Goal: Task Accomplishment & Management: Use online tool/utility

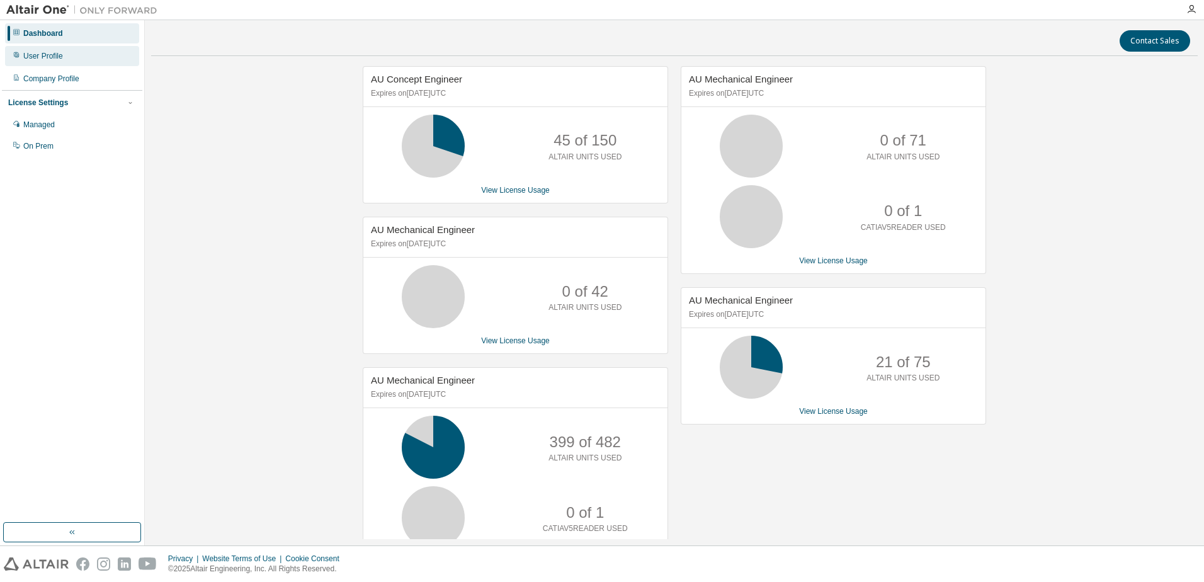
click at [101, 54] on div "User Profile" at bounding box center [72, 56] width 134 height 20
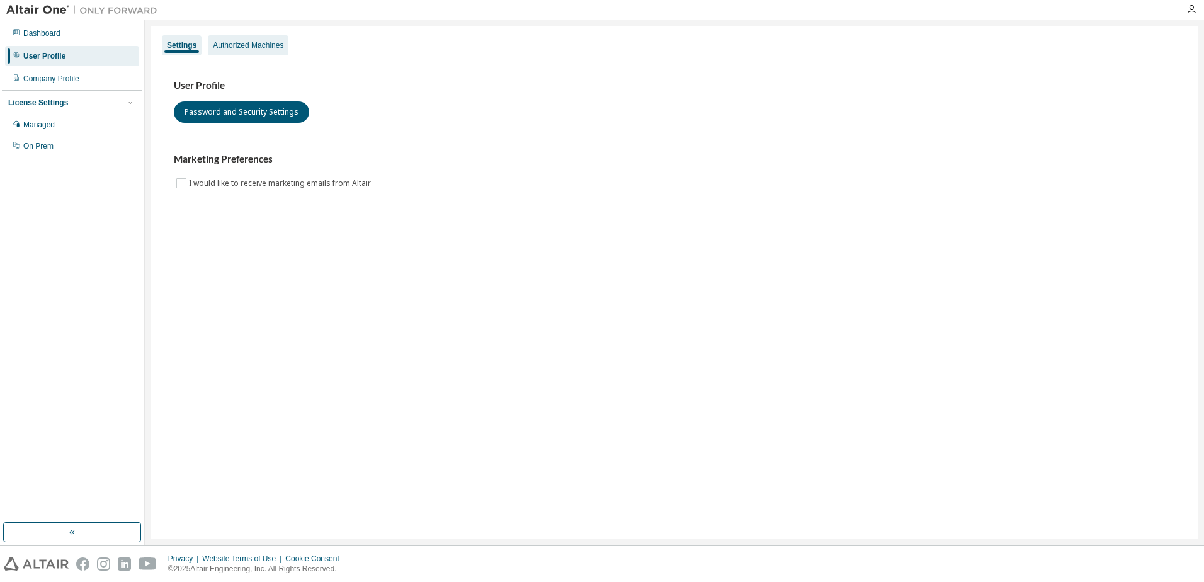
click at [229, 48] on div "Authorized Machines" at bounding box center [248, 45] width 71 height 10
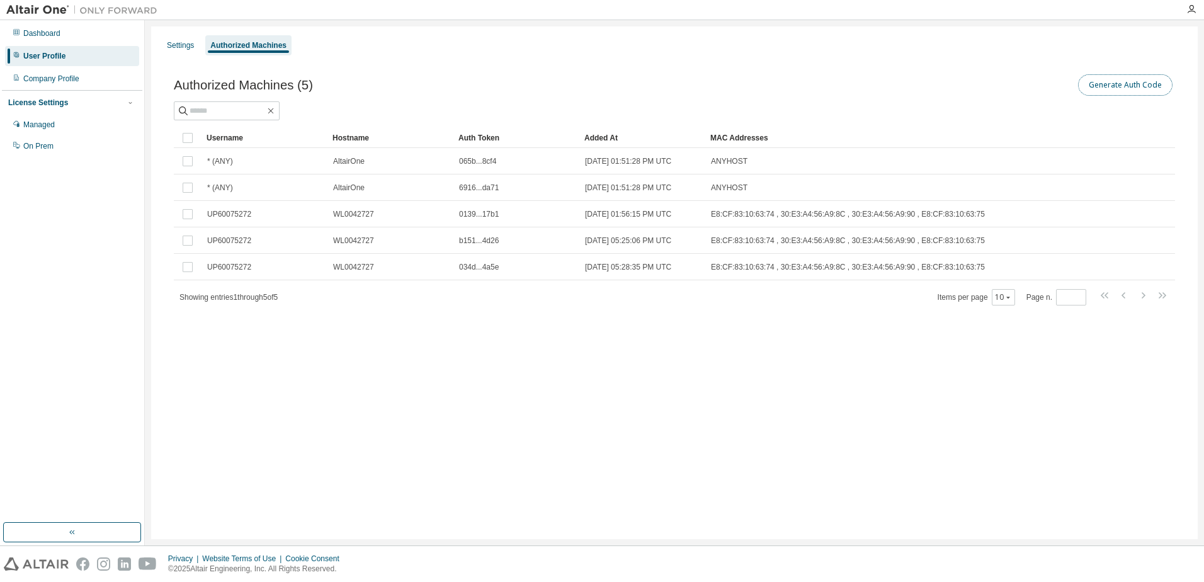
click at [1127, 93] on button "Generate Auth Code" at bounding box center [1125, 84] width 94 height 21
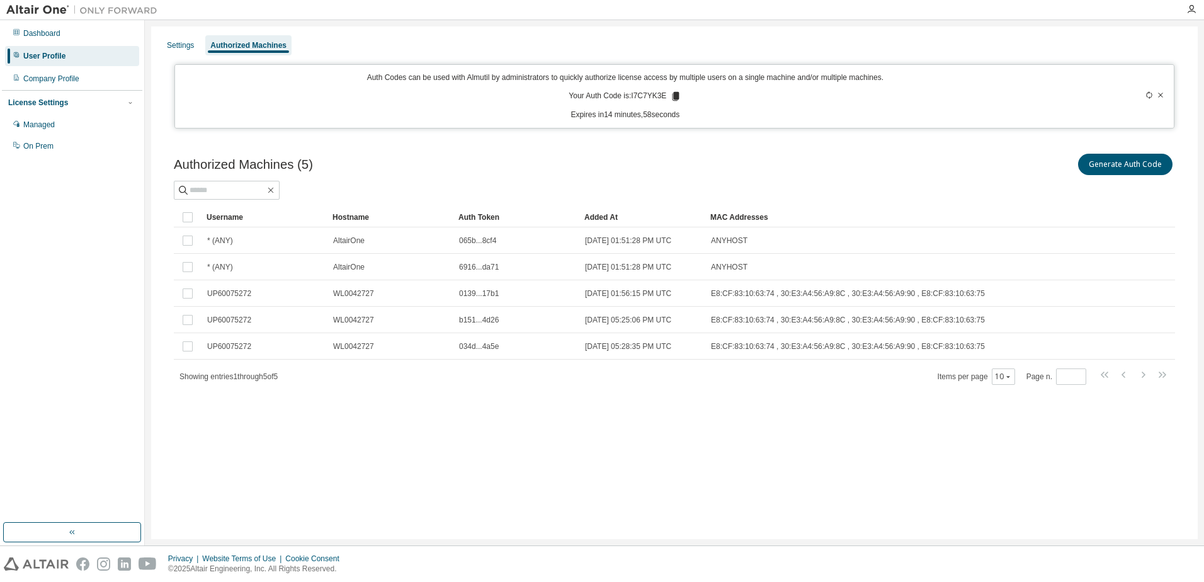
click at [642, 97] on p "Your Auth Code is: I7C7YK3E" at bounding box center [625, 96] width 113 height 11
copy p "I7C7YK3E"
click at [537, 442] on div "Settings Authorized Machines Auth Codes can be used with Almutil by administrat…" at bounding box center [674, 282] width 1047 height 513
